Goal: Information Seeking & Learning: Learn about a topic

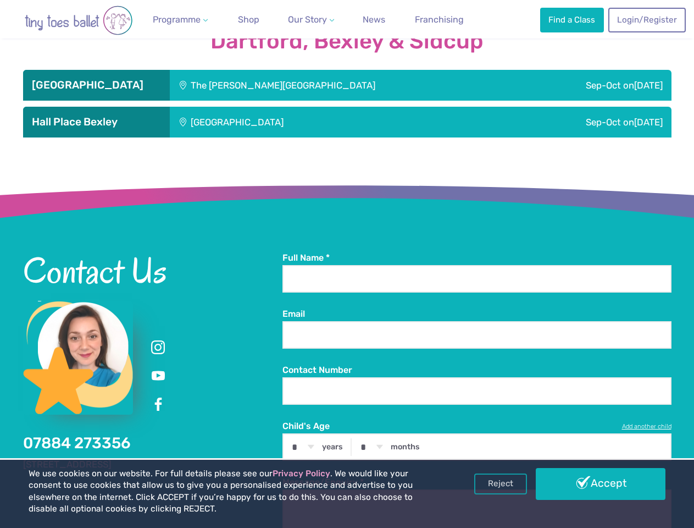
scroll to position [1315, 0]
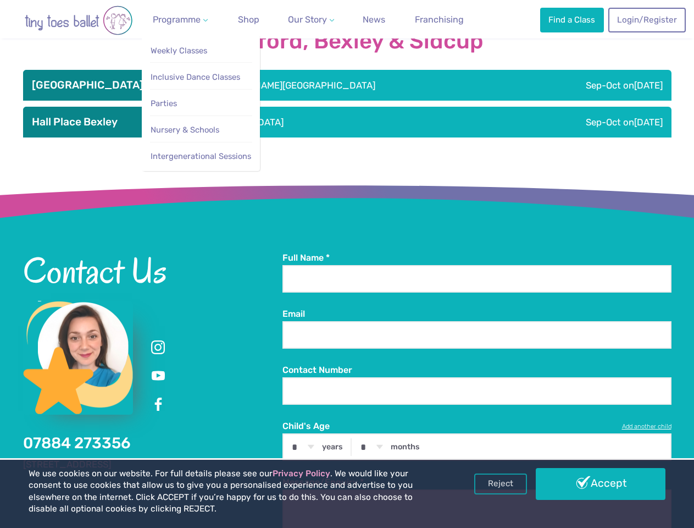
click at [179, 19] on span "Programme" at bounding box center [177, 19] width 48 height 10
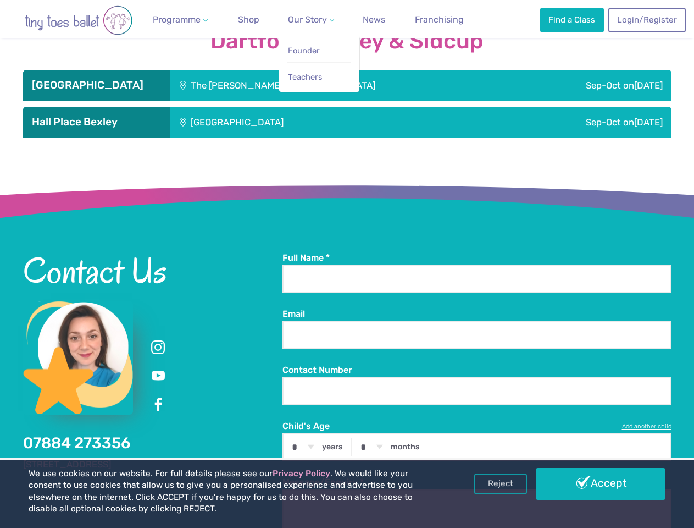
click at [302, 19] on span "Our Story" at bounding box center [307, 19] width 39 height 10
click at [348, 84] on div "The [PERSON_NAME][GEOGRAPHIC_DATA]" at bounding box center [344, 85] width 349 height 31
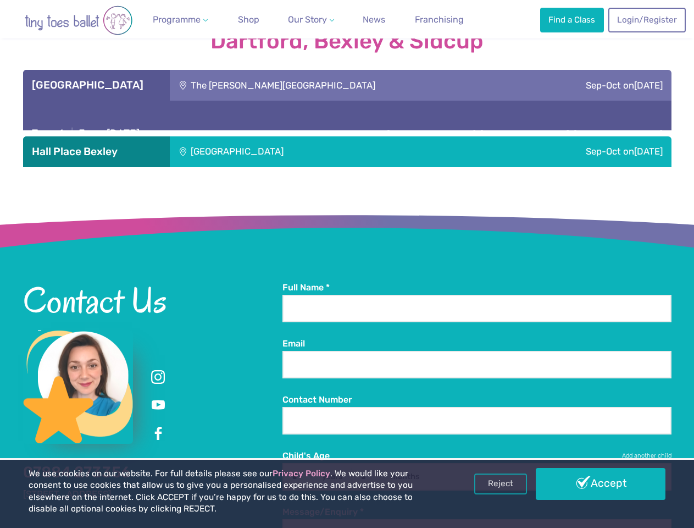
click at [348, 120] on div "Term 1 | From [DATE] Venue: [GEOGRAPHIC_DATA], [GEOGRAPHIC_DATA]" at bounding box center [347, 125] width 649 height 48
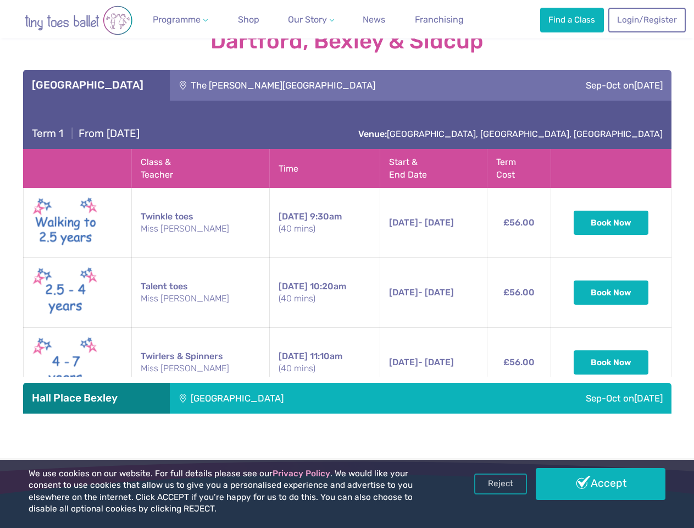
click at [647, 413] on div "Sep-Oct [DATE]" at bounding box center [563, 398] width 218 height 31
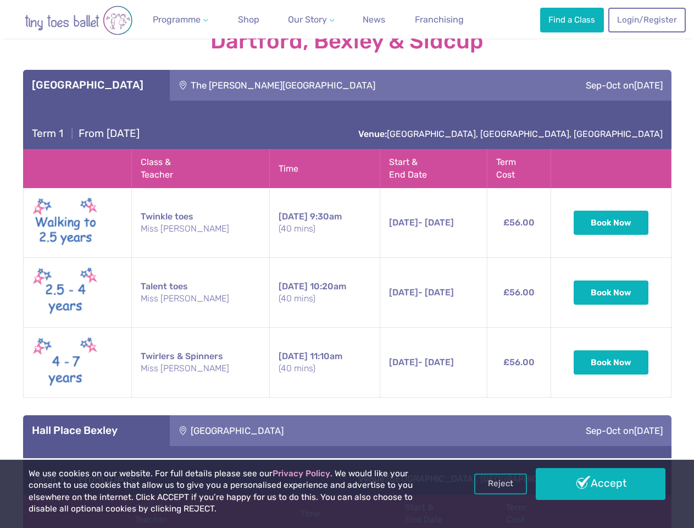
click at [501, 484] on link "Reject" at bounding box center [501, 483] width 53 height 21
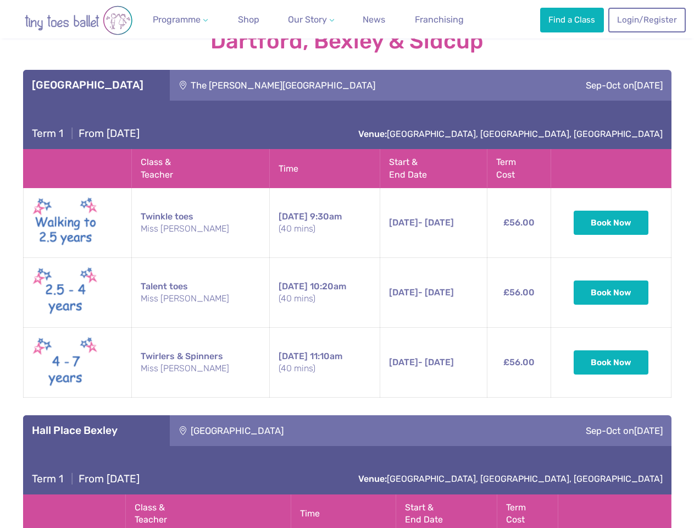
click at [601, 494] on th at bounding box center [614, 513] width 113 height 38
click at [477, 527] on html "Reviews Our Locations Contact Us FAQs Programme Weekly Classes Inclusive Dance …" at bounding box center [347, 373] width 694 height 3377
